Goal: Check status: Check status

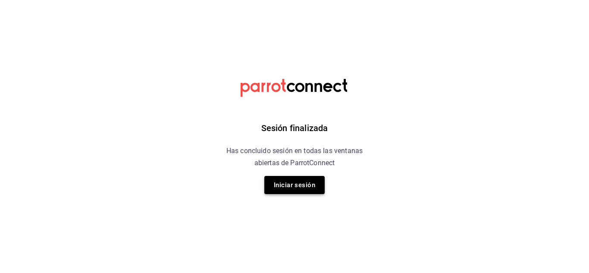
click at [294, 184] on button "Iniciar sesión" at bounding box center [294, 185] width 60 height 18
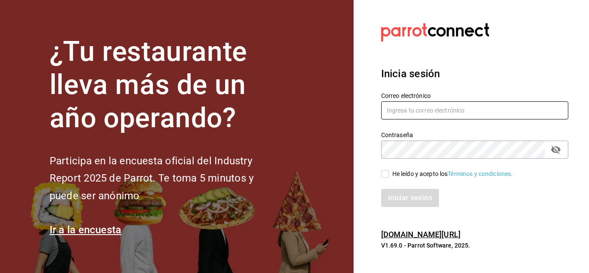
type input "[EMAIL_ADDRESS][DOMAIN_NAME]"
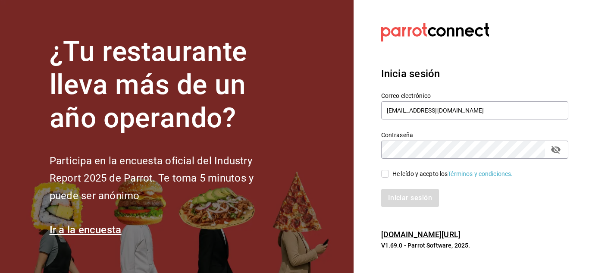
drag, startPoint x: 384, startPoint y: 174, endPoint x: 389, endPoint y: 181, distance: 9.0
click at [384, 173] on input "He leído y acepto los Términos y condiciones." at bounding box center [385, 174] width 8 height 8
checkbox input "true"
click at [406, 202] on button "Iniciar sesión" at bounding box center [410, 198] width 59 height 18
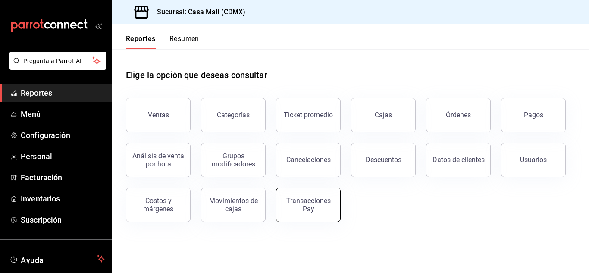
click at [293, 206] on div "Transacciones Pay" at bounding box center [308, 205] width 53 height 16
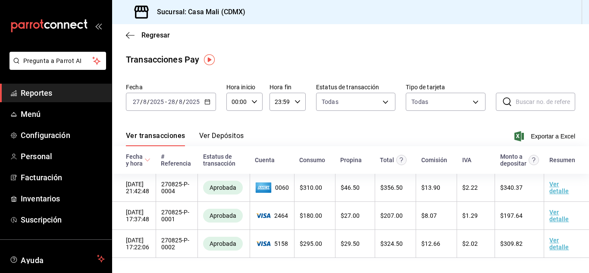
click at [223, 131] on button "Ver Depósitos" at bounding box center [221, 138] width 45 height 15
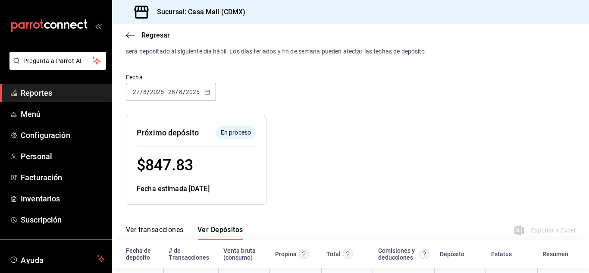
scroll to position [43, 0]
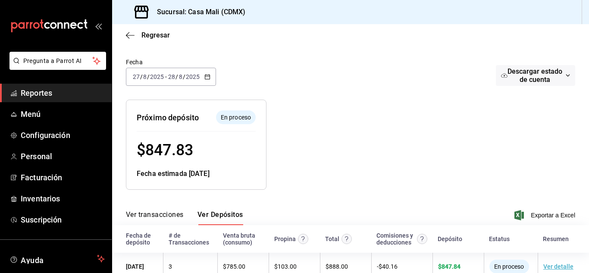
click at [205, 77] on icon "button" at bounding box center [207, 77] width 6 height 6
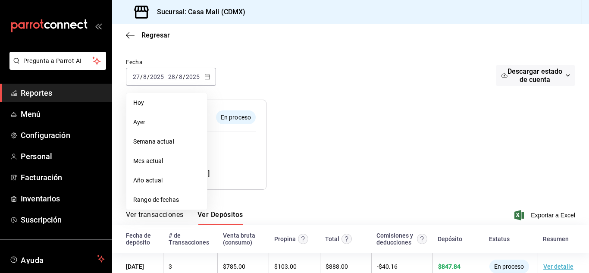
click at [155, 122] on span "Ayer" at bounding box center [166, 122] width 67 height 9
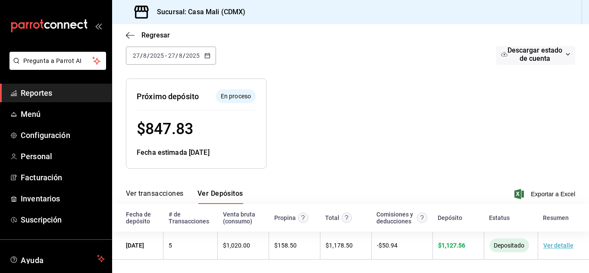
scroll to position [66, 0]
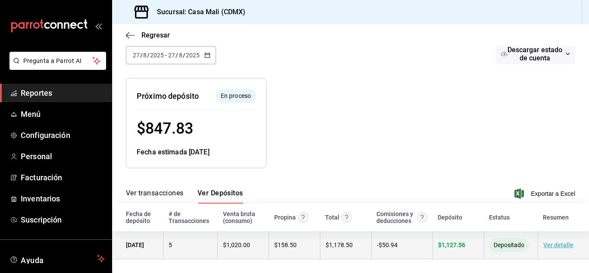
click at [442, 241] on span "$ 1,127.56" at bounding box center [451, 244] width 27 height 7
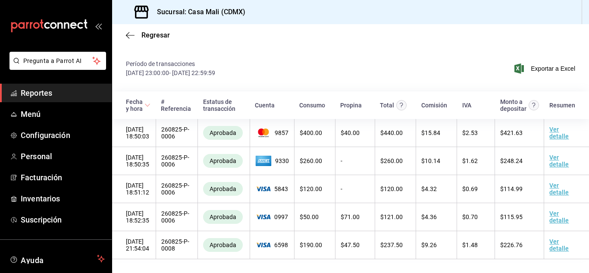
scroll to position [25, 0]
click at [31, 89] on span "Reportes" at bounding box center [63, 93] width 84 height 12
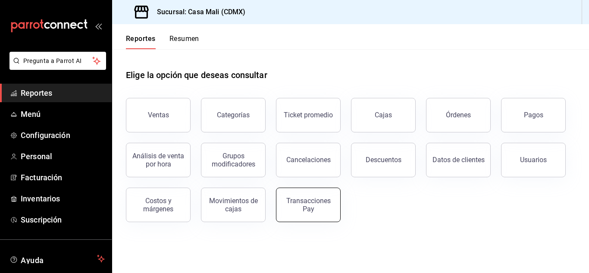
click at [303, 206] on div "Transacciones Pay" at bounding box center [308, 205] width 53 height 16
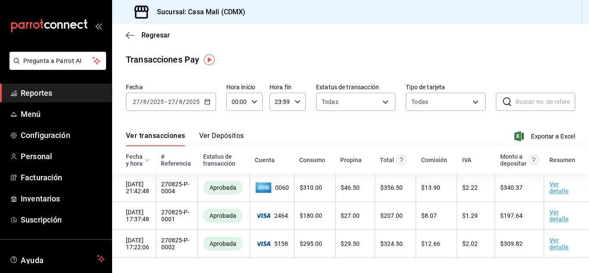
click at [222, 136] on button "Ver Depósitos" at bounding box center [221, 138] width 45 height 15
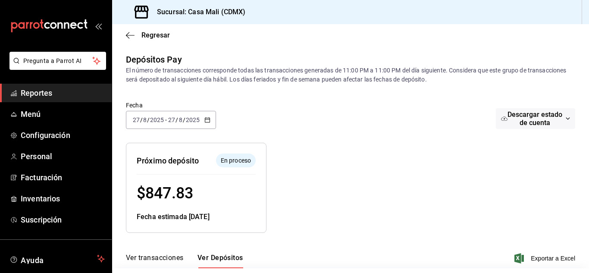
click at [177, 189] on span "$ 847.83" at bounding box center [165, 193] width 56 height 18
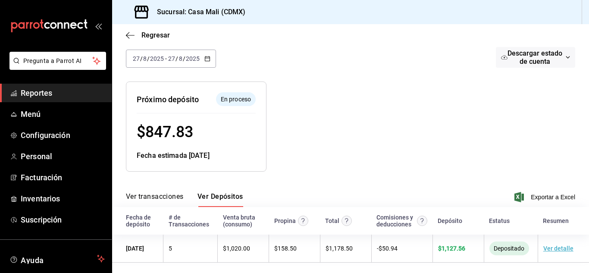
scroll to position [66, 0]
